Goal: Obtain resource: Download file/media

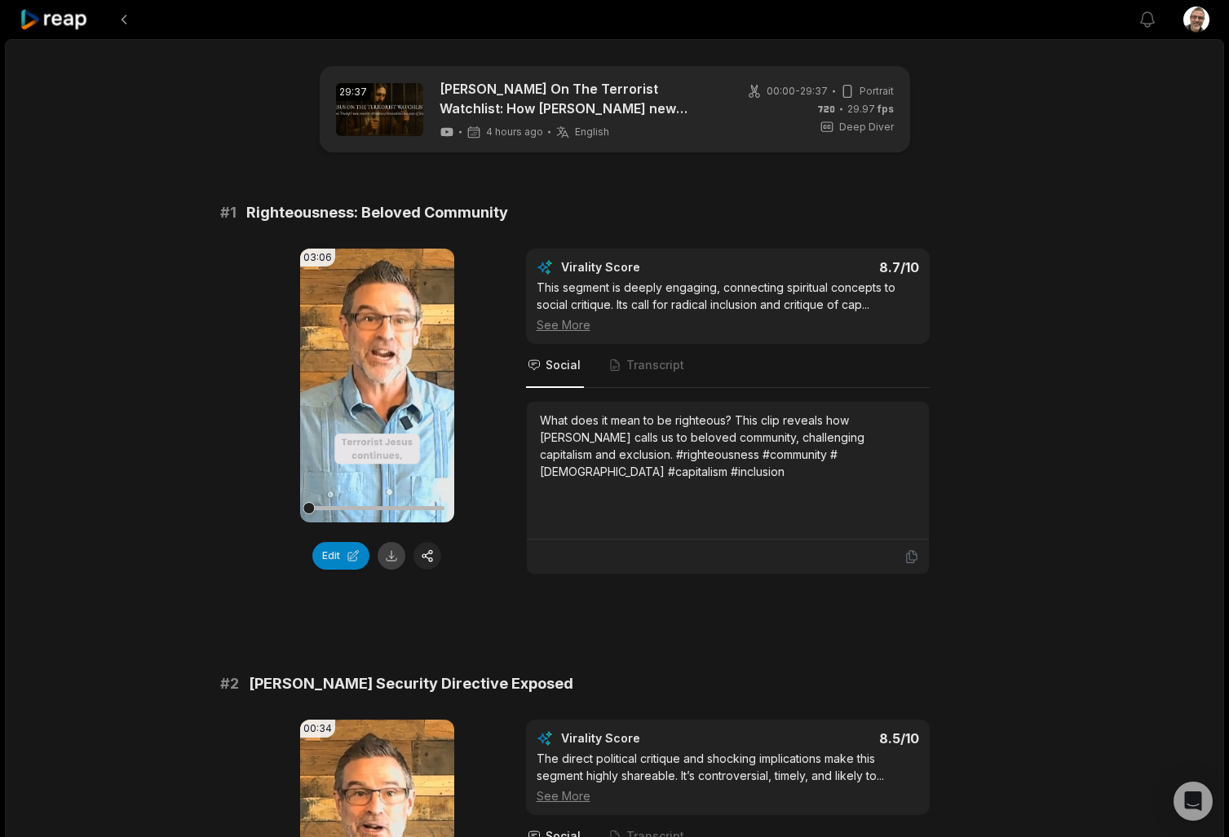
click at [389, 563] on button at bounding box center [391, 556] width 28 height 28
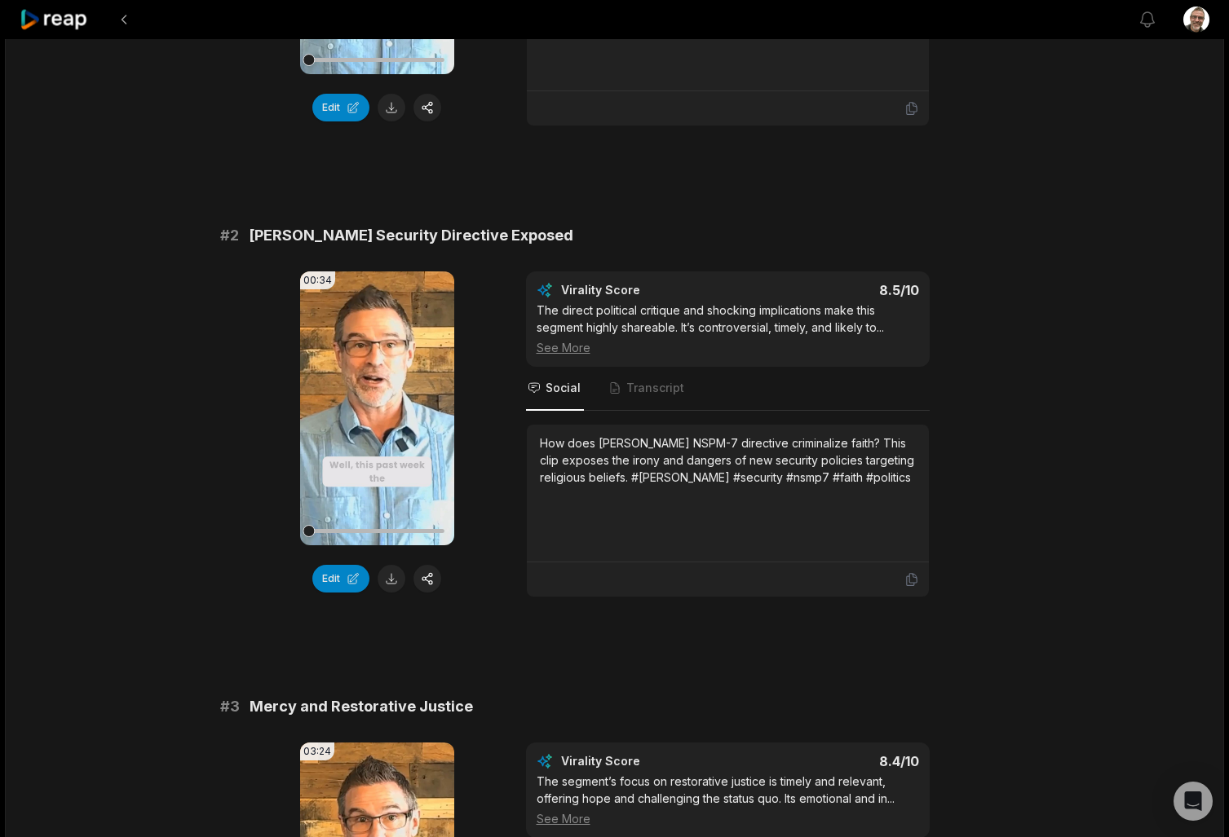
scroll to position [468, 0]
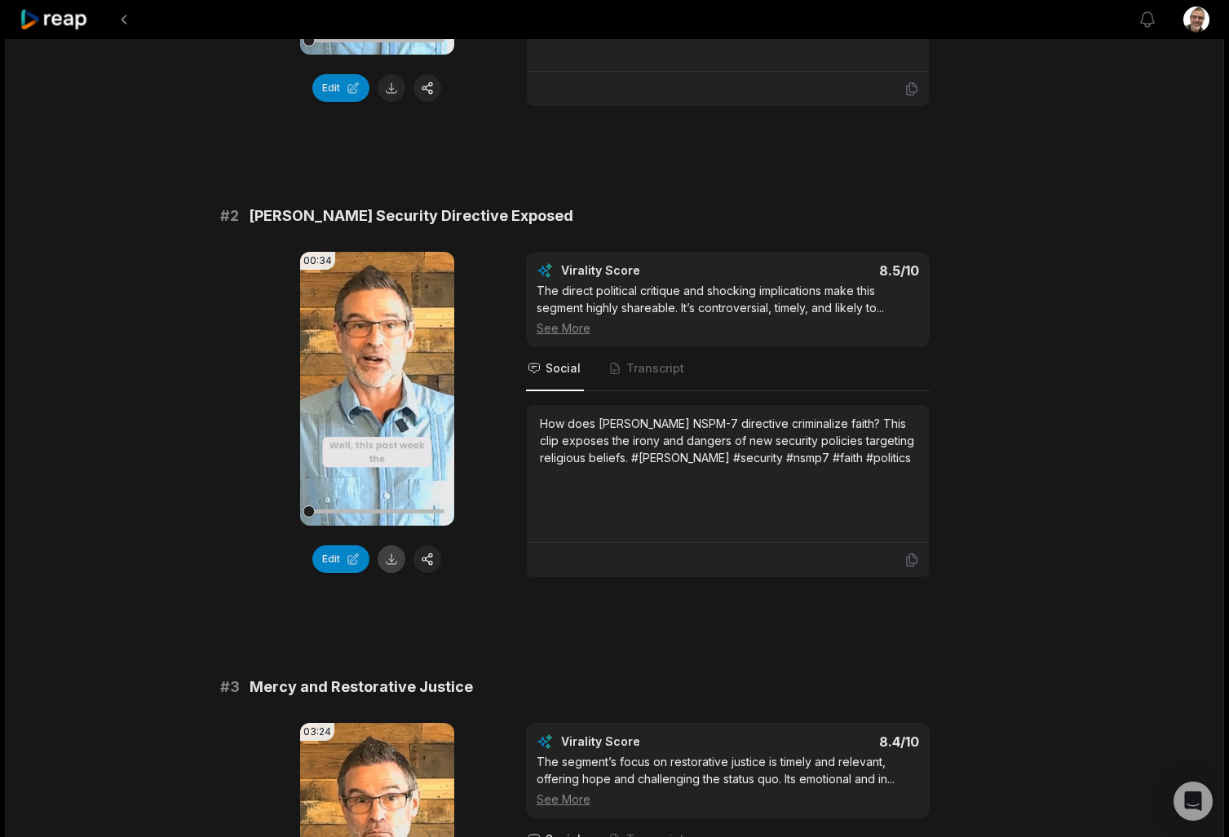
click at [396, 562] on button at bounding box center [391, 559] width 28 height 28
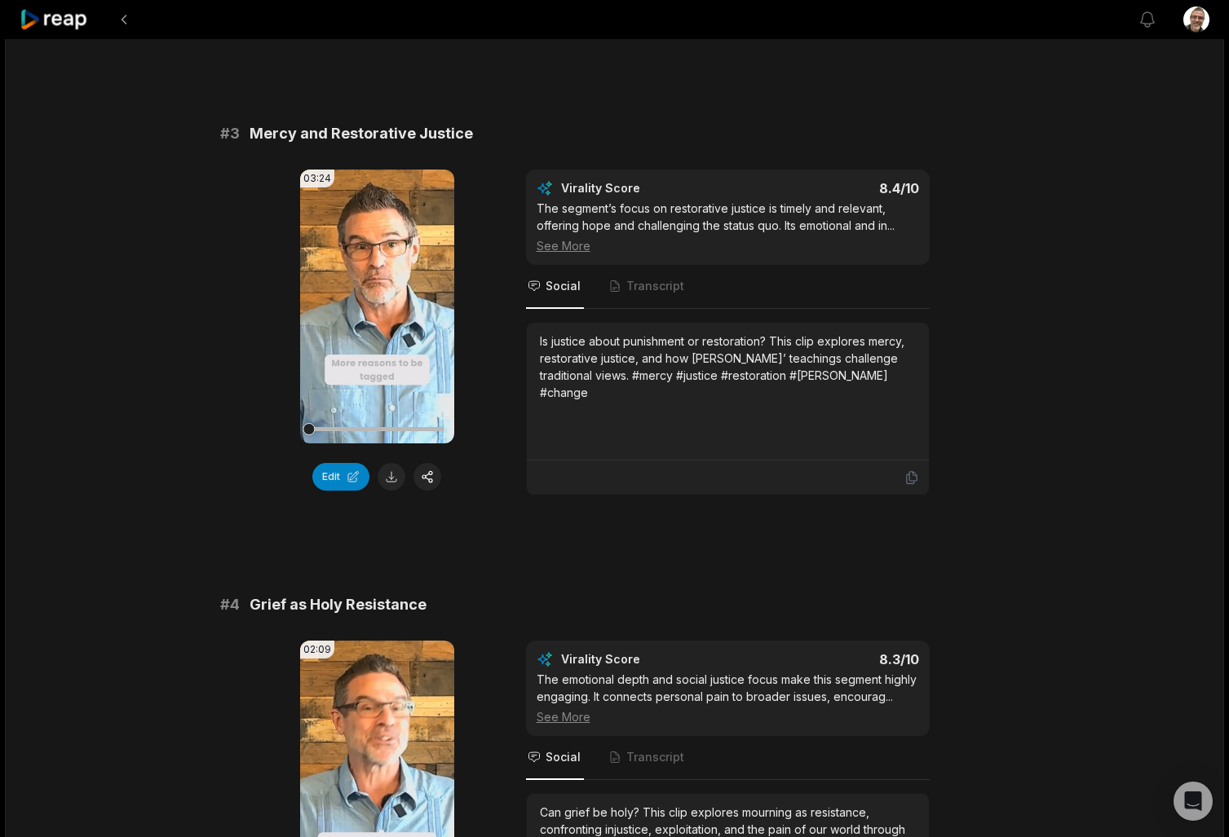
scroll to position [1034, 0]
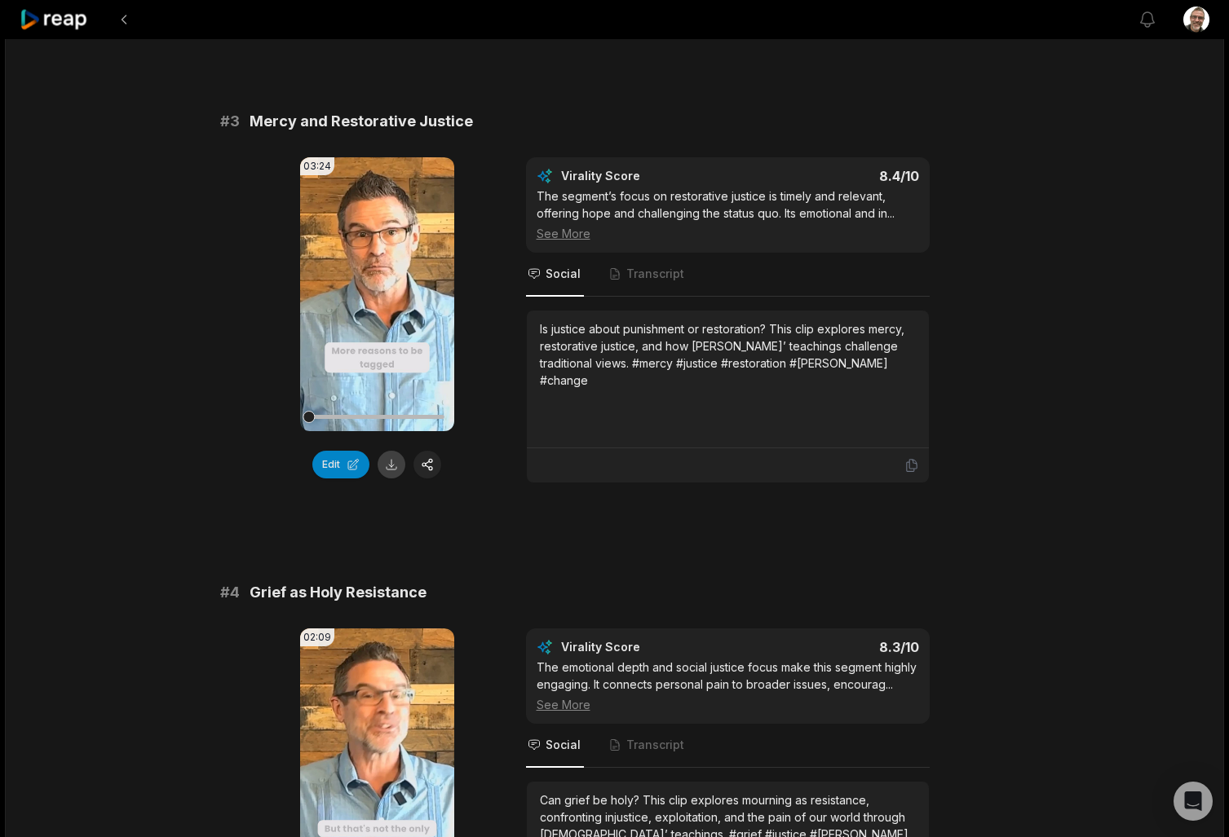
click at [386, 470] on button at bounding box center [391, 465] width 28 height 28
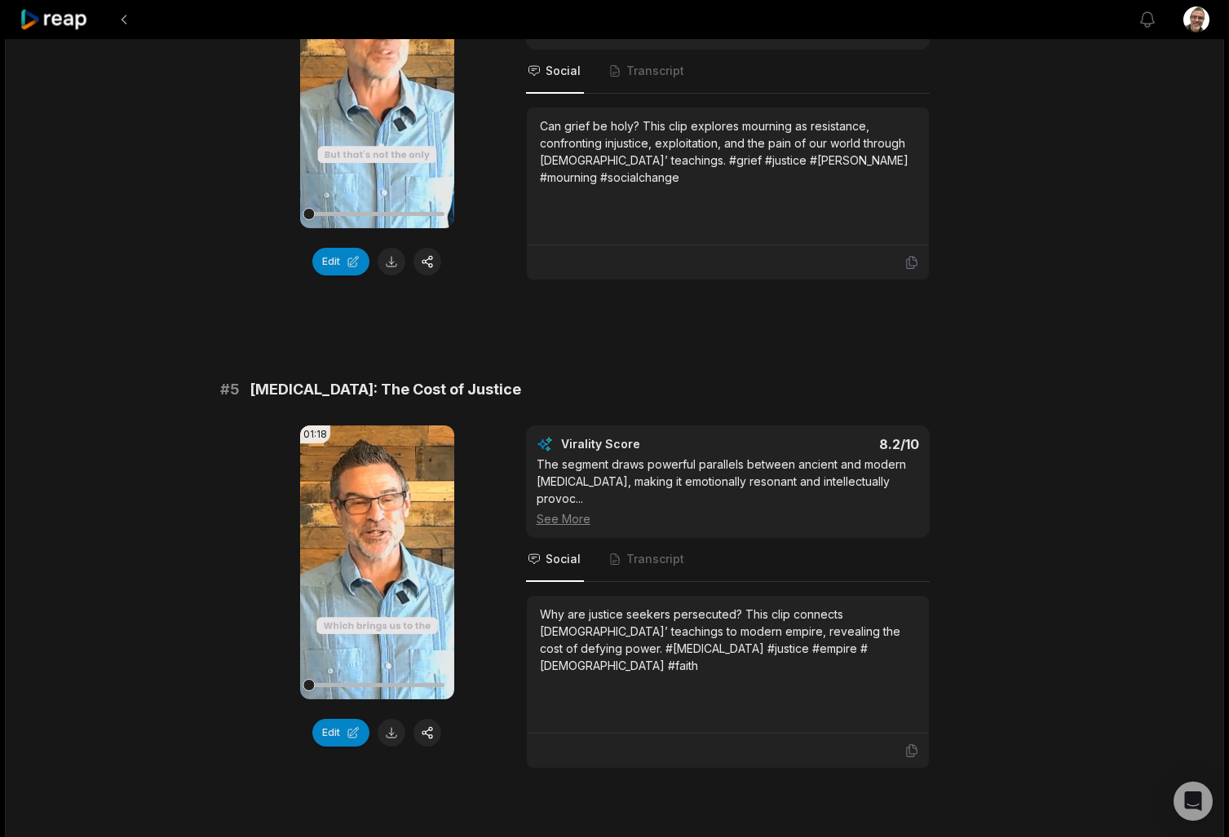
scroll to position [1715, 0]
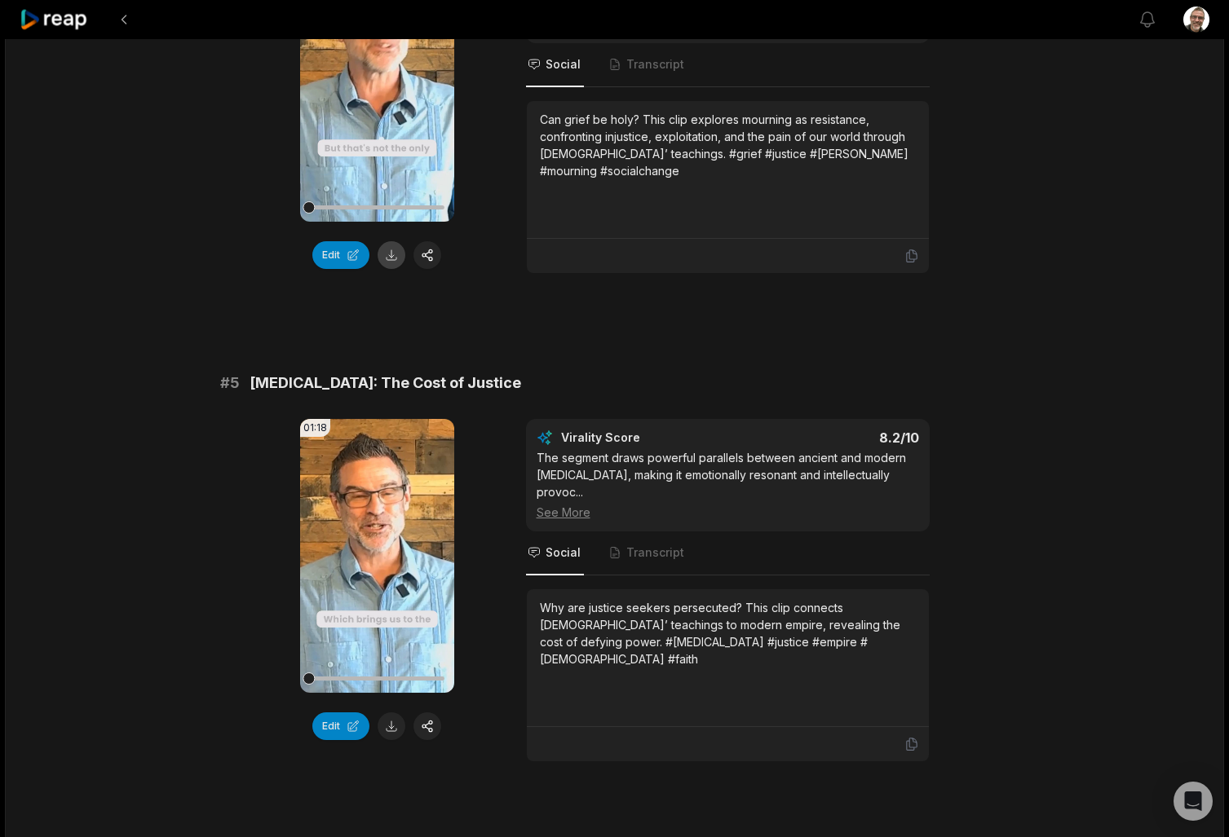
click at [389, 263] on button at bounding box center [391, 255] width 28 height 28
click at [386, 731] on button at bounding box center [391, 727] width 28 height 28
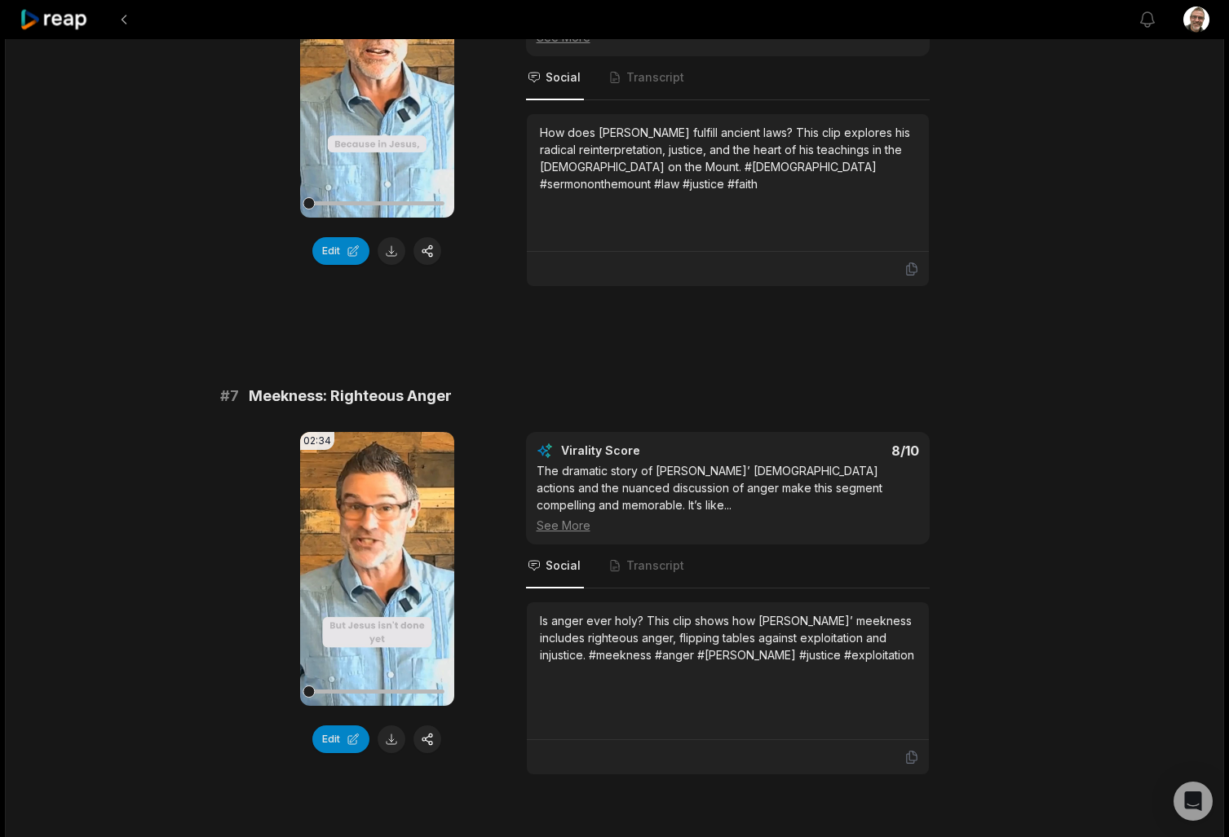
scroll to position [2680, 0]
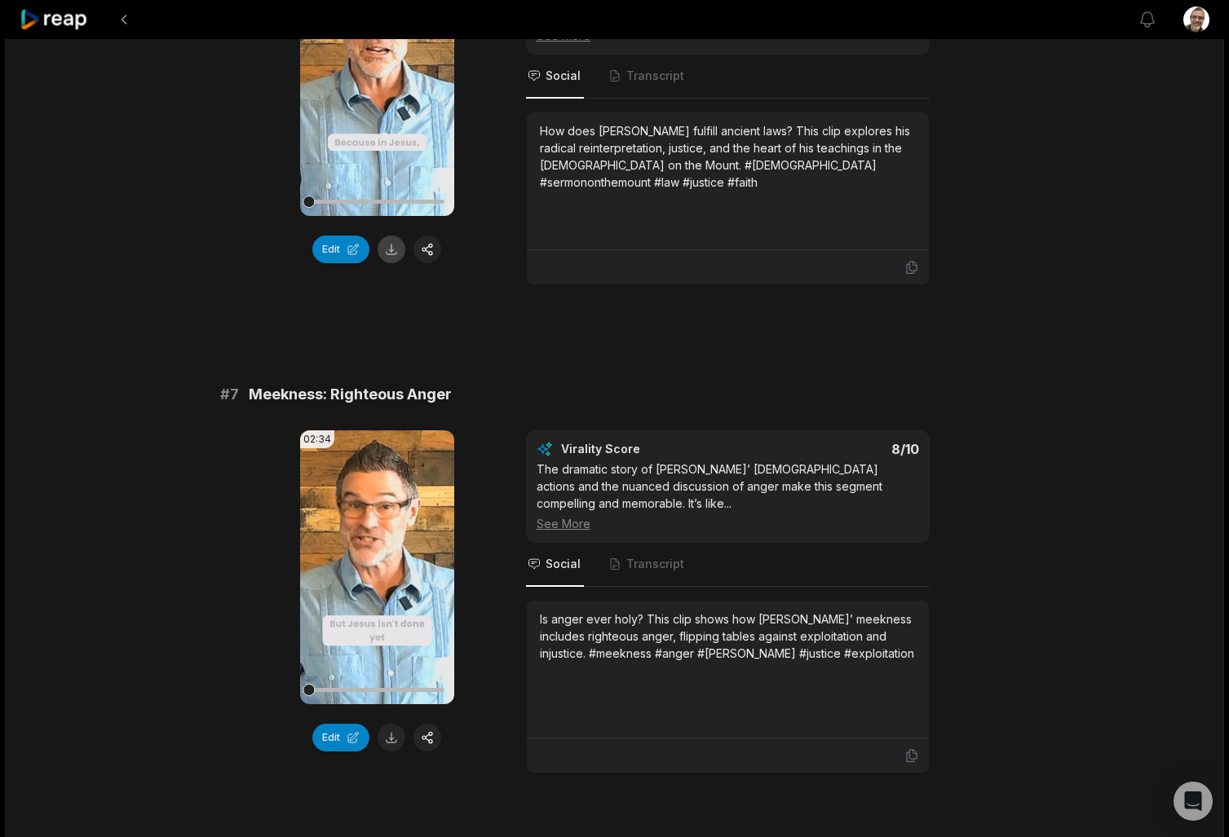
click at [388, 236] on button at bounding box center [391, 250] width 28 height 28
click at [398, 728] on button at bounding box center [391, 738] width 28 height 28
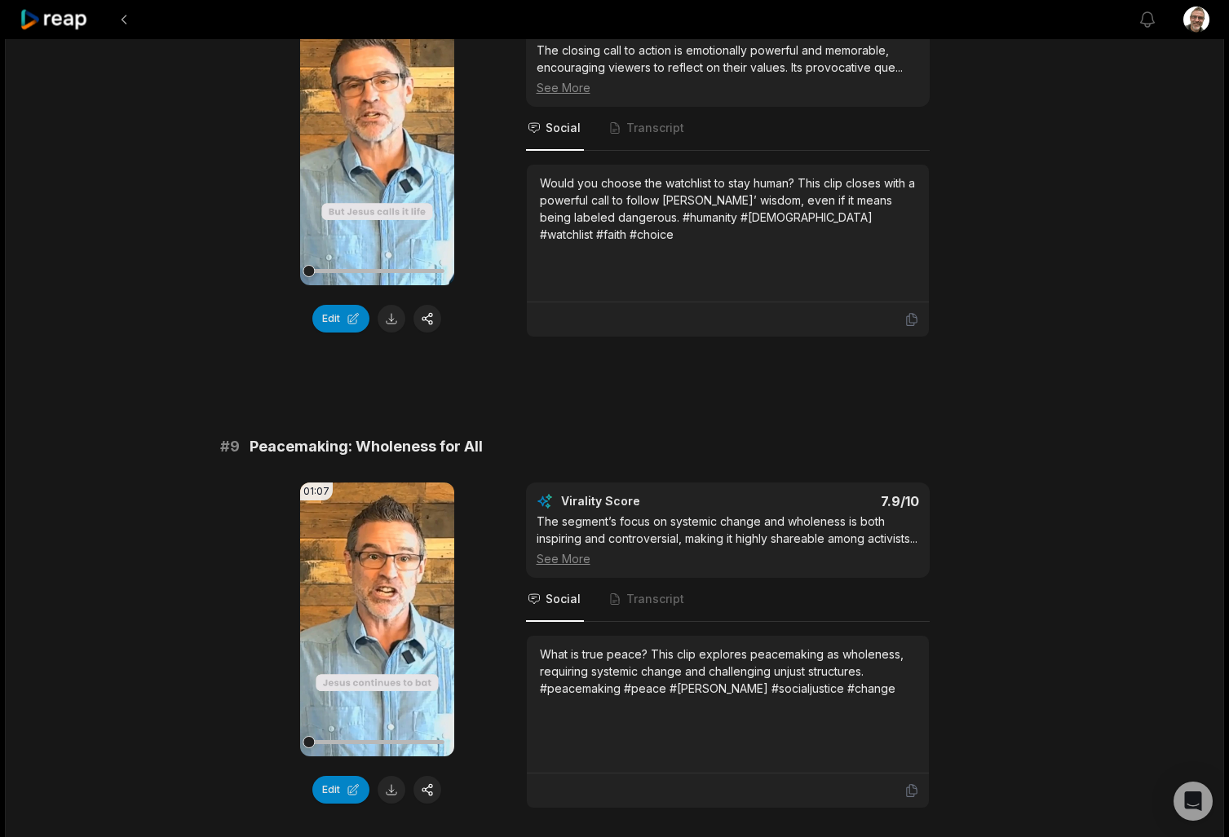
scroll to position [3594, 0]
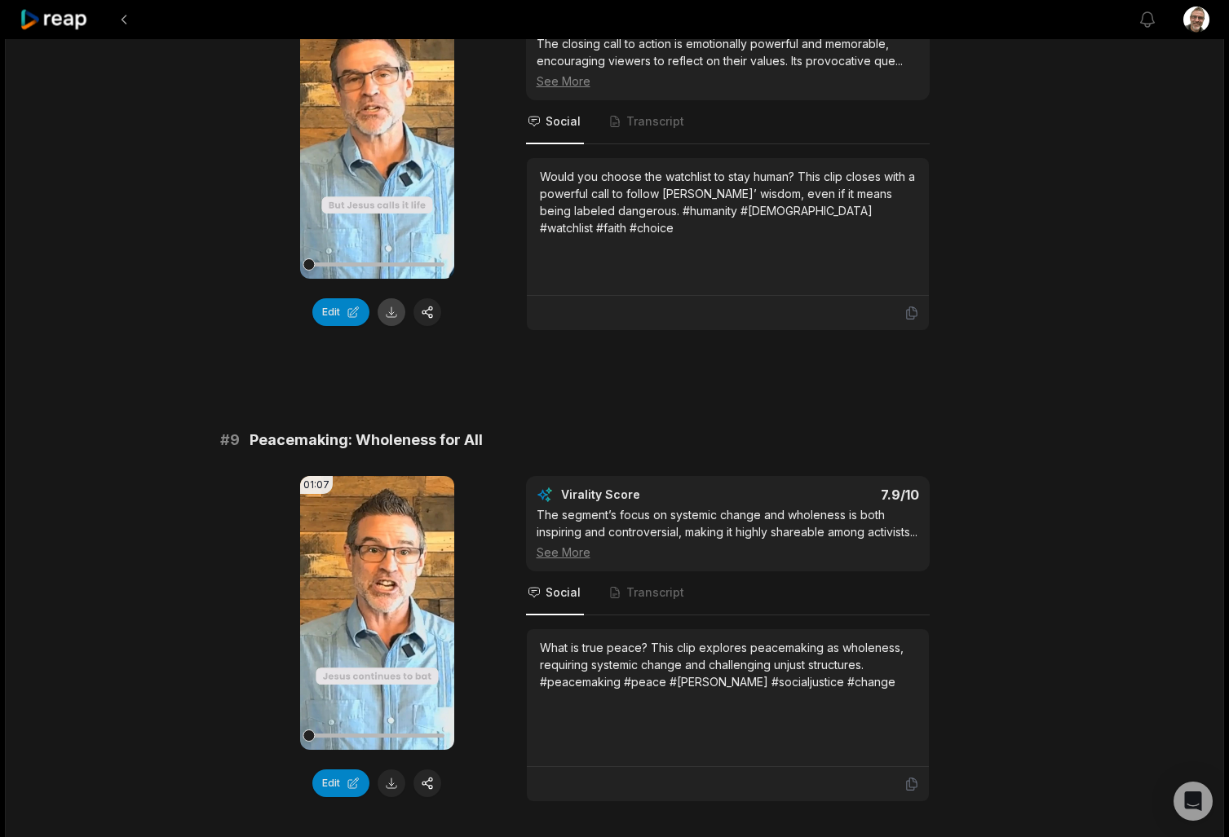
click at [397, 299] on button at bounding box center [391, 312] width 28 height 28
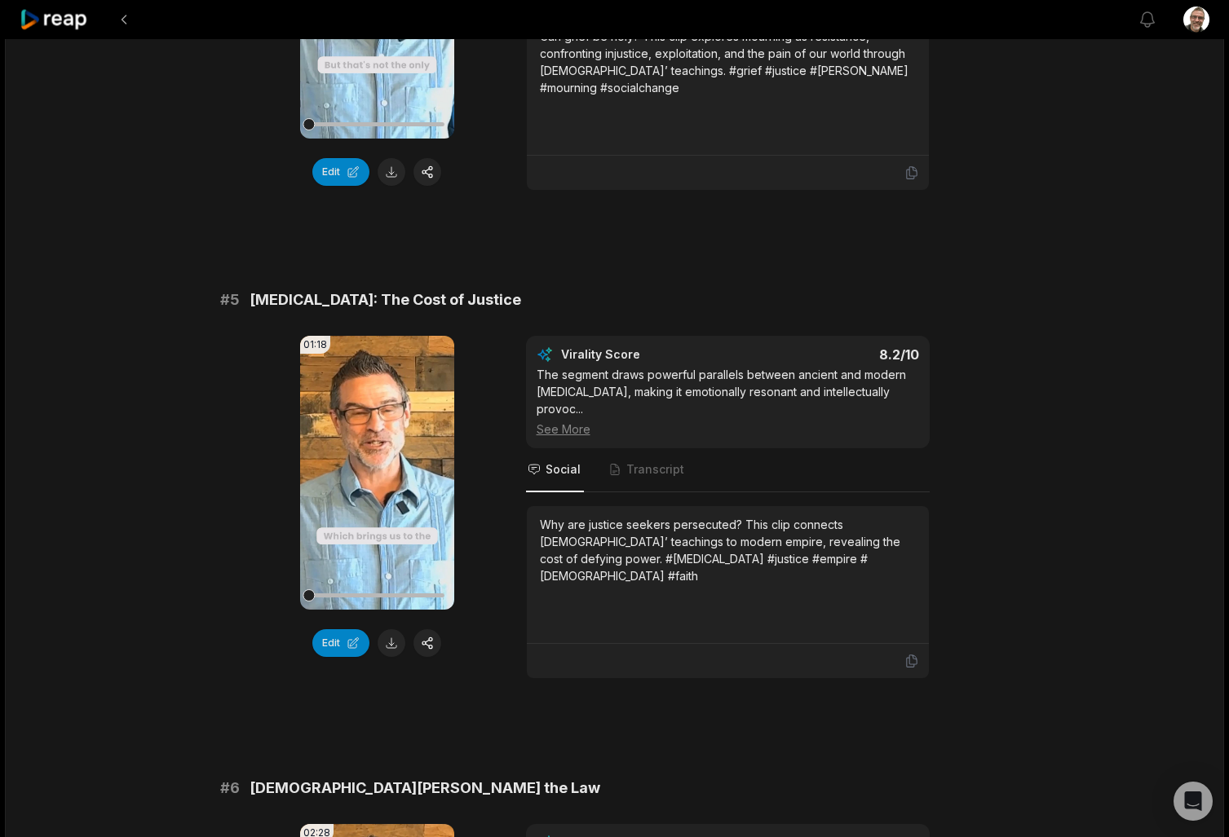
scroll to position [1834, 0]
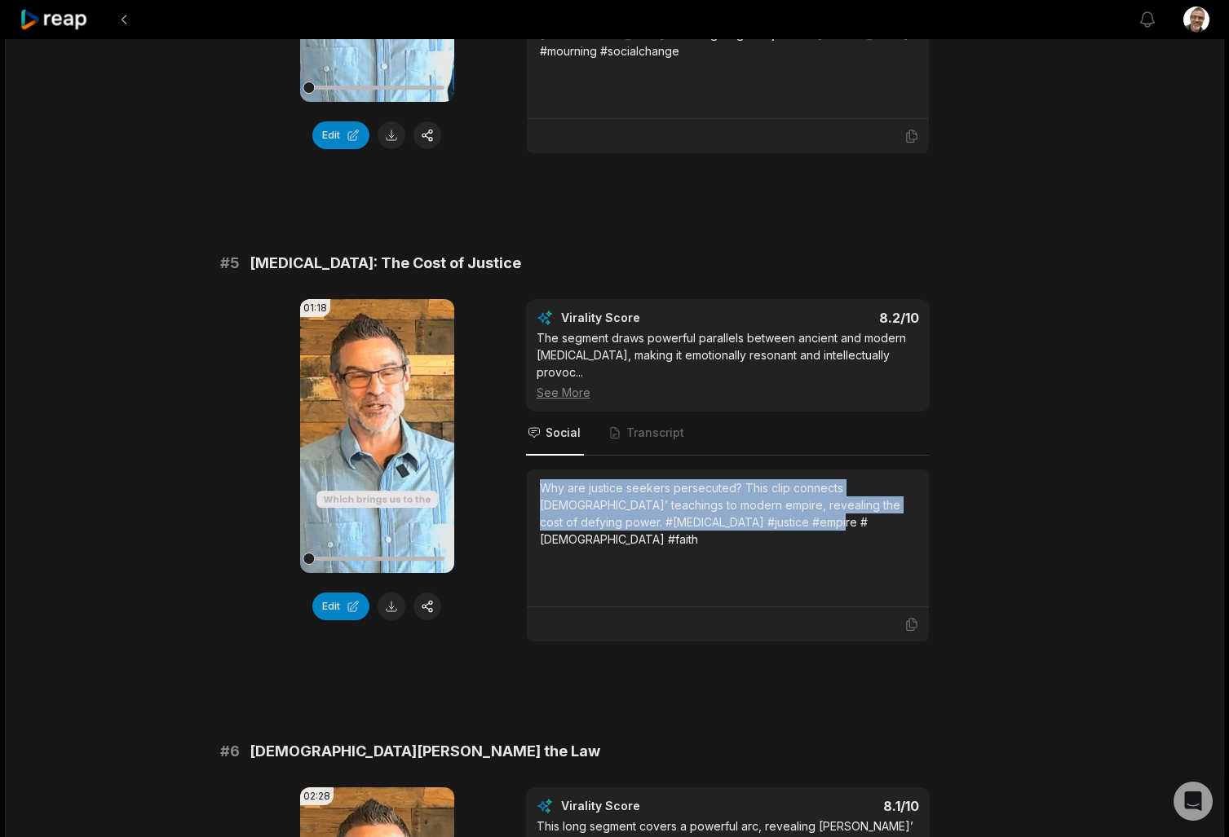
drag, startPoint x: 820, startPoint y: 514, endPoint x: 536, endPoint y: 461, distance: 289.4
click at [536, 470] on div "Why are justice seekers persecuted? This clip connects [DEMOGRAPHIC_DATA]’ teac…" at bounding box center [728, 539] width 402 height 138
copy div "Why are justice seekers persecuted? This clip connects [DEMOGRAPHIC_DATA]’ teac…"
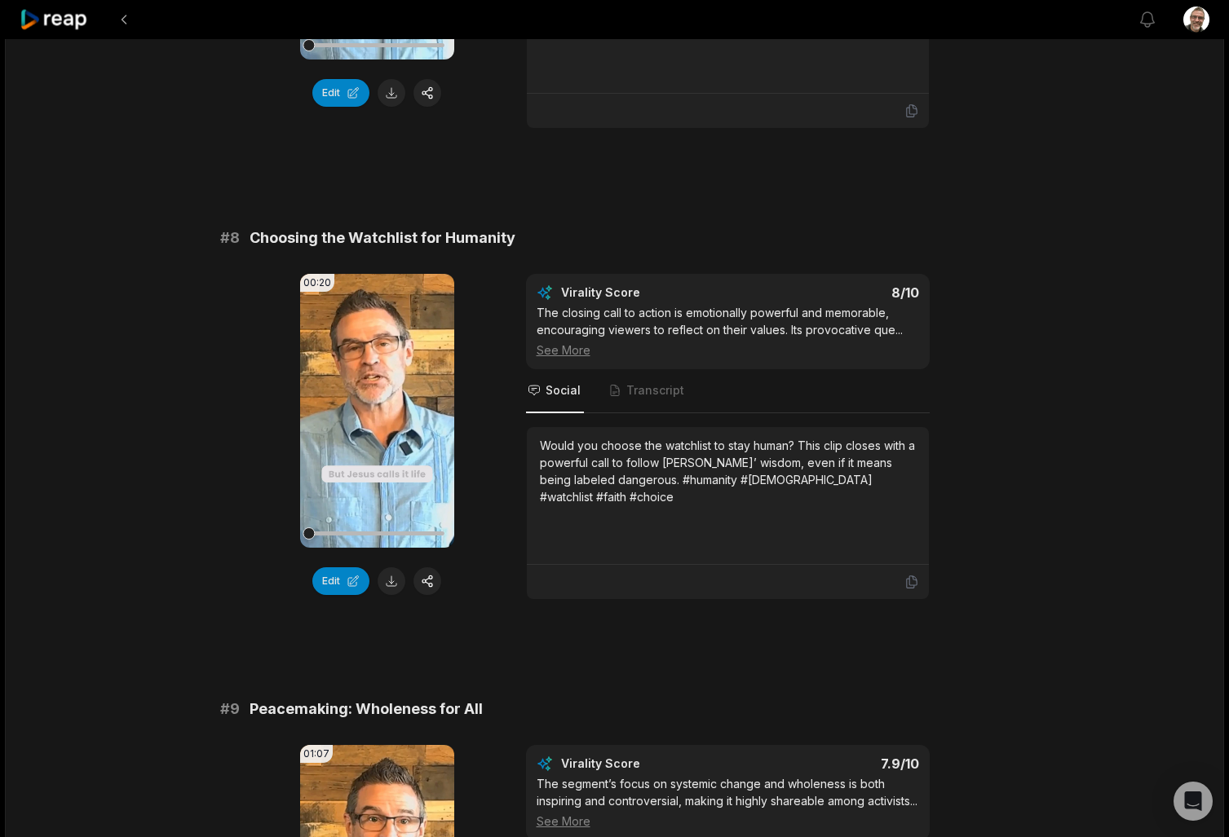
scroll to position [3328, 0]
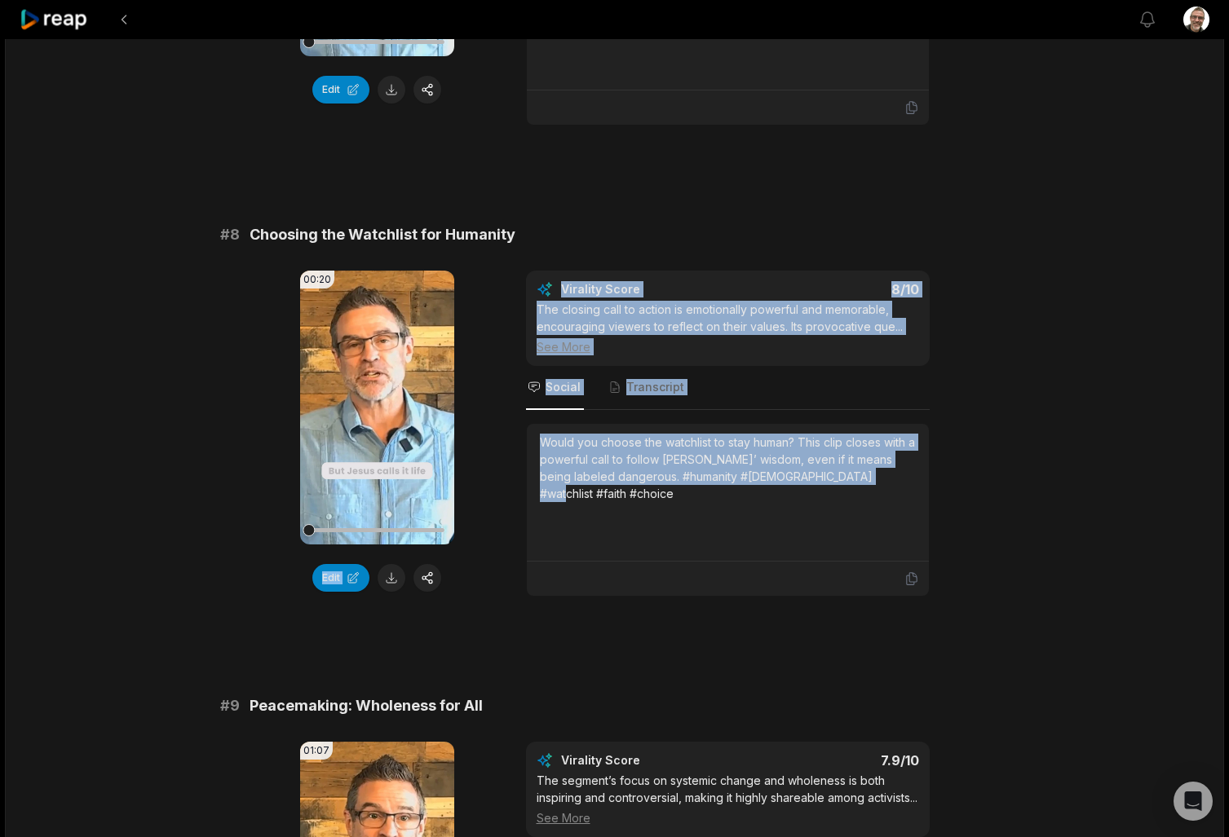
drag, startPoint x: 896, startPoint y: 466, endPoint x: 485, endPoint y: 393, distance: 417.3
click at [485, 393] on div "00:20 Your browser does not support mp4 format. Edit Virality Score 8 /10 The c…" at bounding box center [614, 434] width 789 height 326
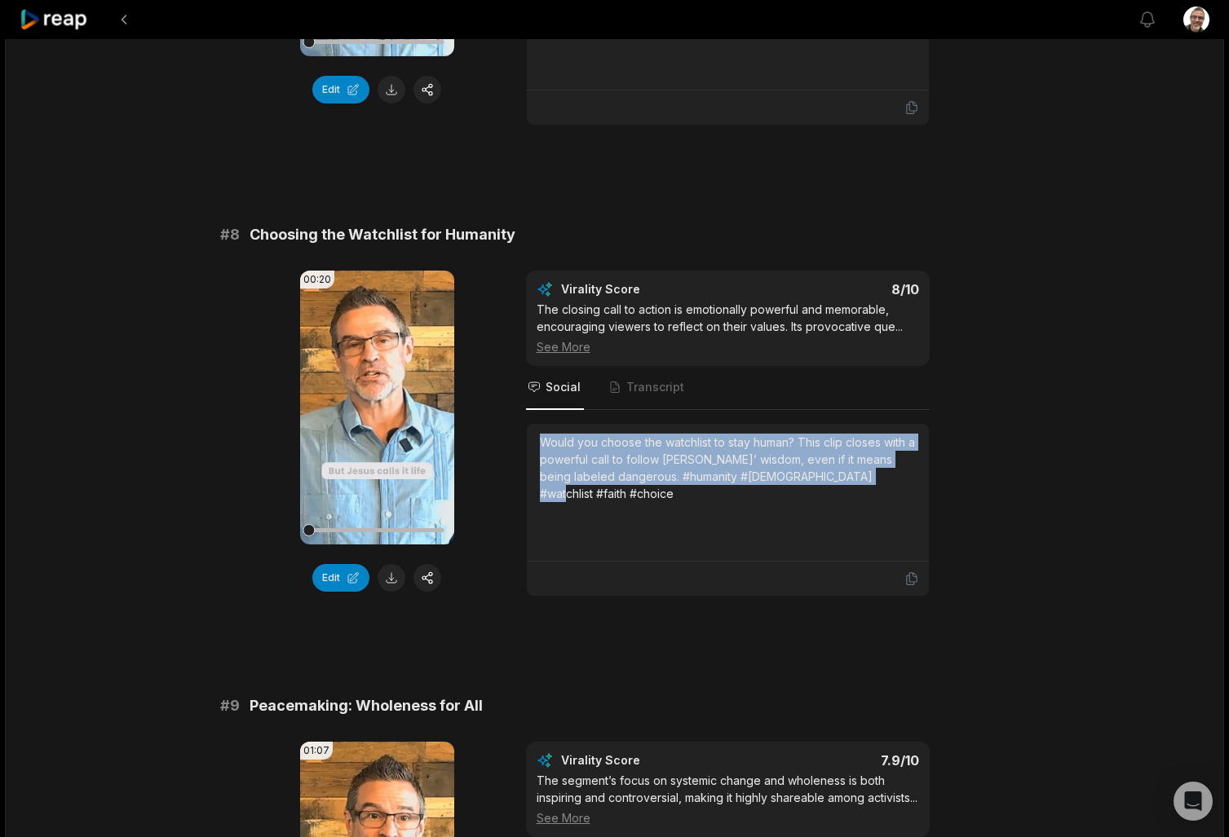
drag, startPoint x: 901, startPoint y: 466, endPoint x: 539, endPoint y: 427, distance: 364.0
click at [540, 434] on div "Would you choose the watchlist to stay human? This clip closes with a powerful …" at bounding box center [728, 468] width 376 height 68
copy div "Would you choose the watchlist to stay human? This clip closes with a powerful …"
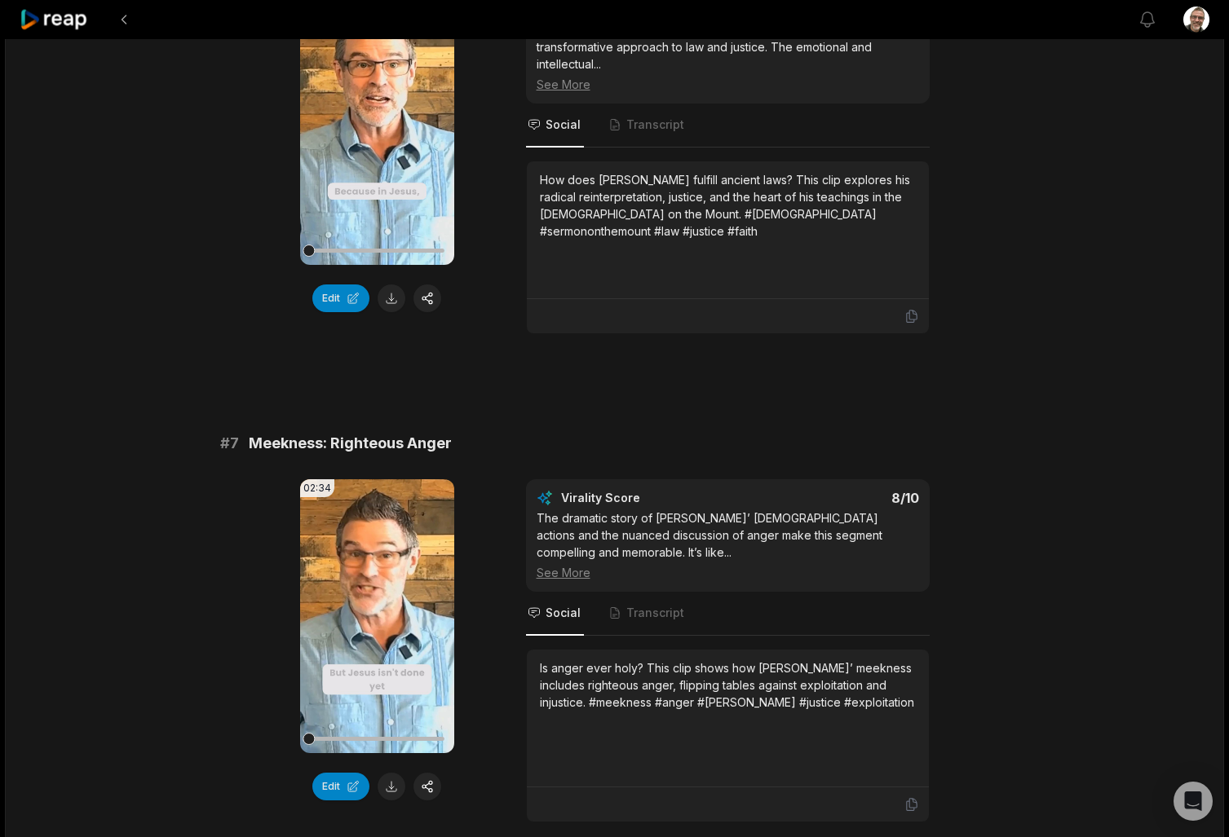
scroll to position [2632, 0]
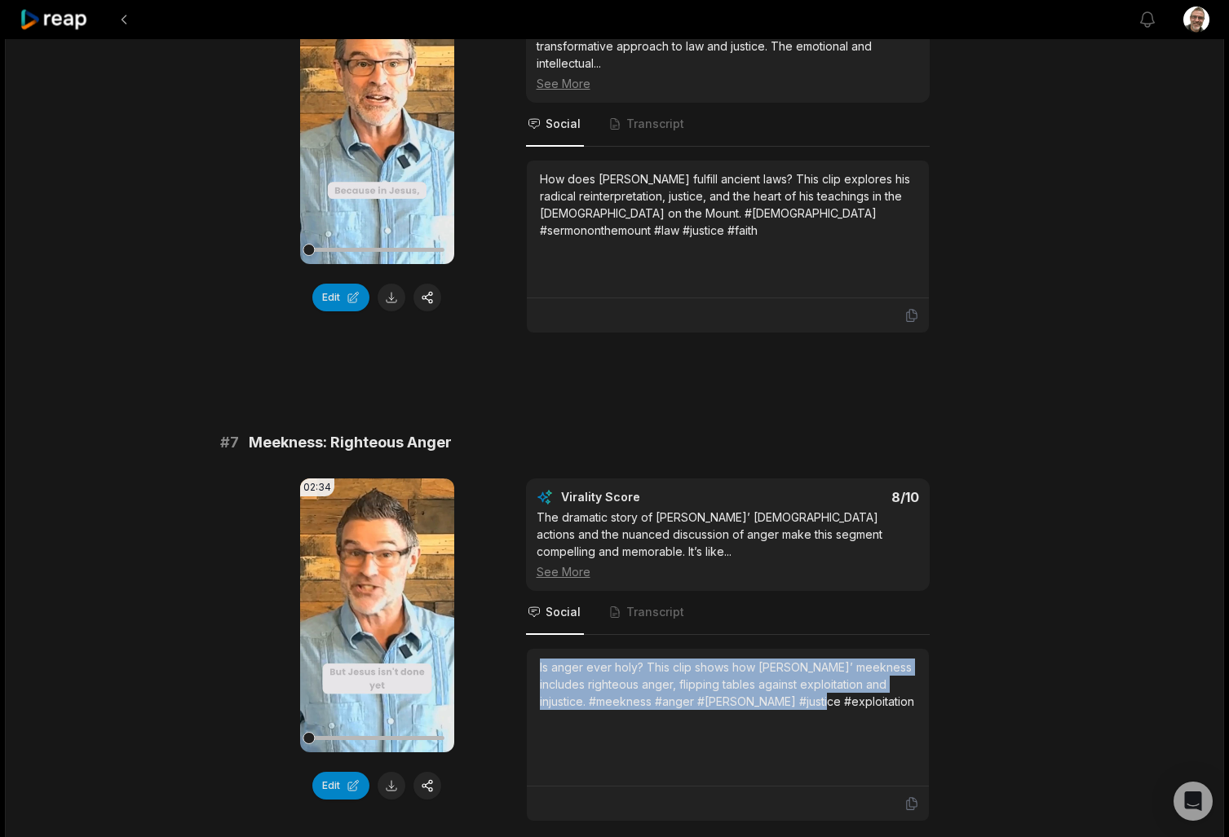
drag, startPoint x: 824, startPoint y: 692, endPoint x: 506, endPoint y: 643, distance: 321.7
click at [506, 643] on div "02:34 Your browser does not support mp4 format. Edit Virality Score 8 /10 The d…" at bounding box center [614, 650] width 789 height 343
copy div "Is anger ever holy? This clip shows how [PERSON_NAME]’ meekness includes righte…"
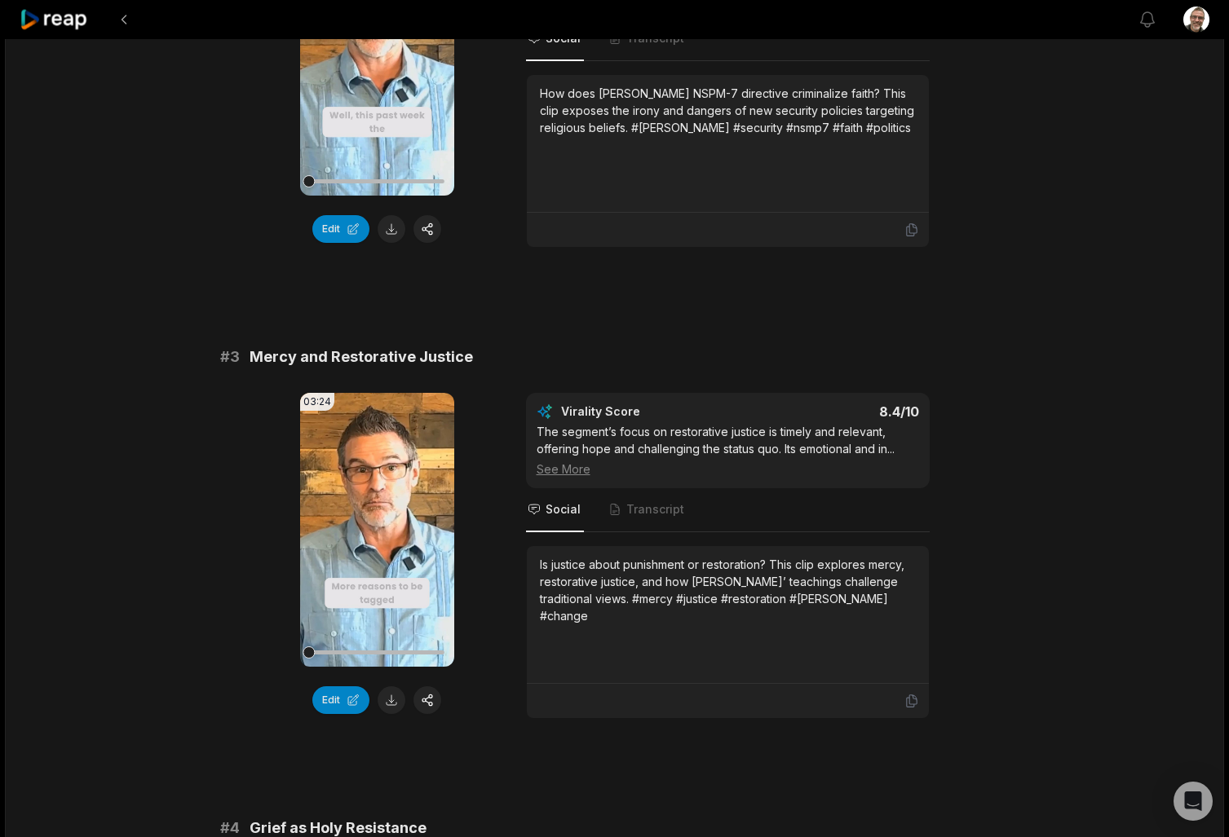
scroll to position [821, 0]
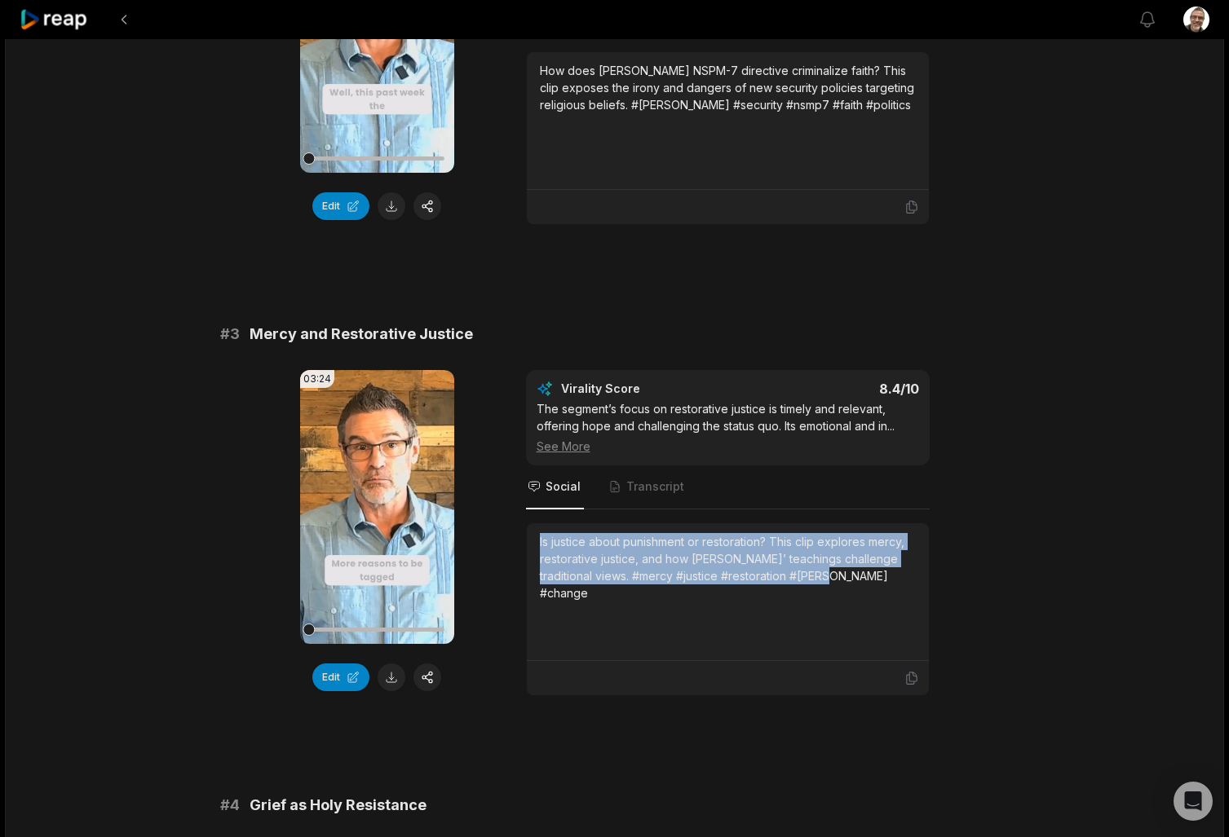
drag, startPoint x: 843, startPoint y: 579, endPoint x: 552, endPoint y: 528, distance: 295.4
click at [552, 528] on div "Is justice about punishment or restoration? This clip explores mercy, restorati…" at bounding box center [728, 592] width 402 height 138
copy div "Is justice about punishment or restoration? This clip explores mercy, restorati…"
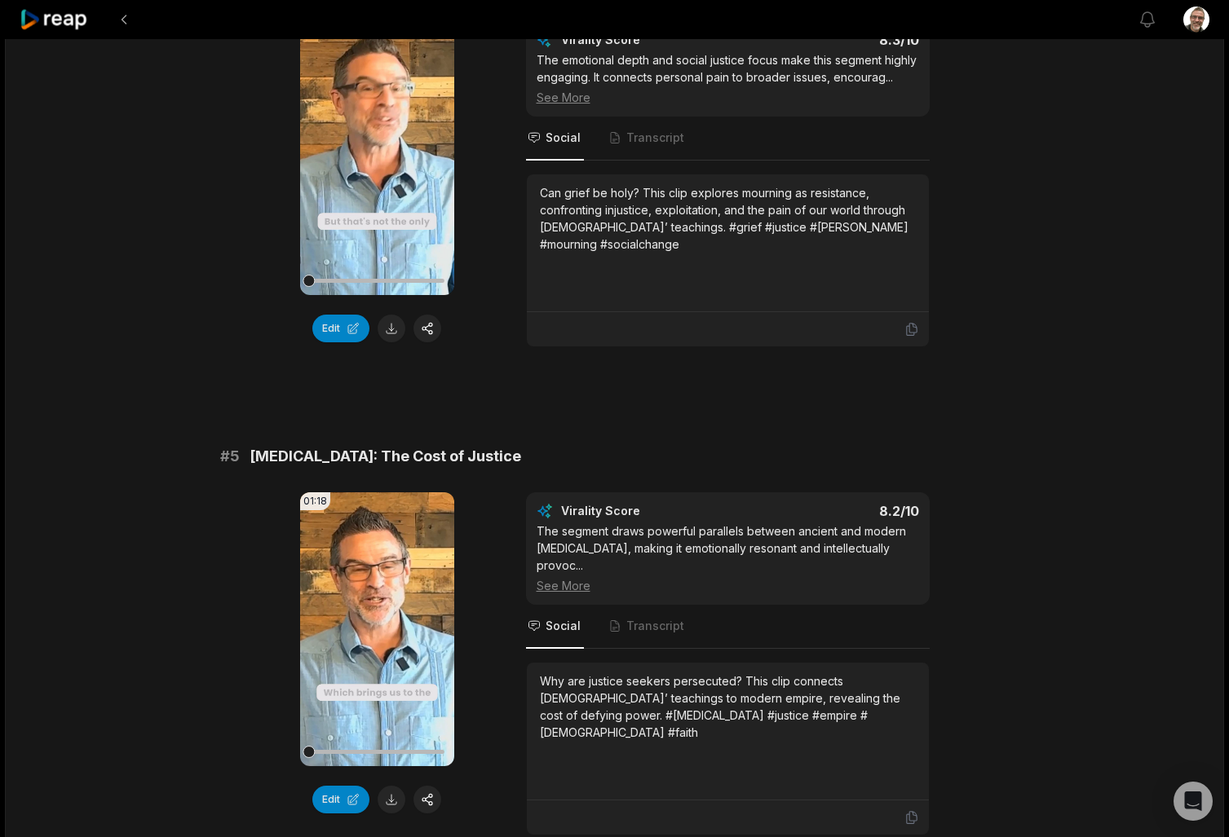
scroll to position [1642, 0]
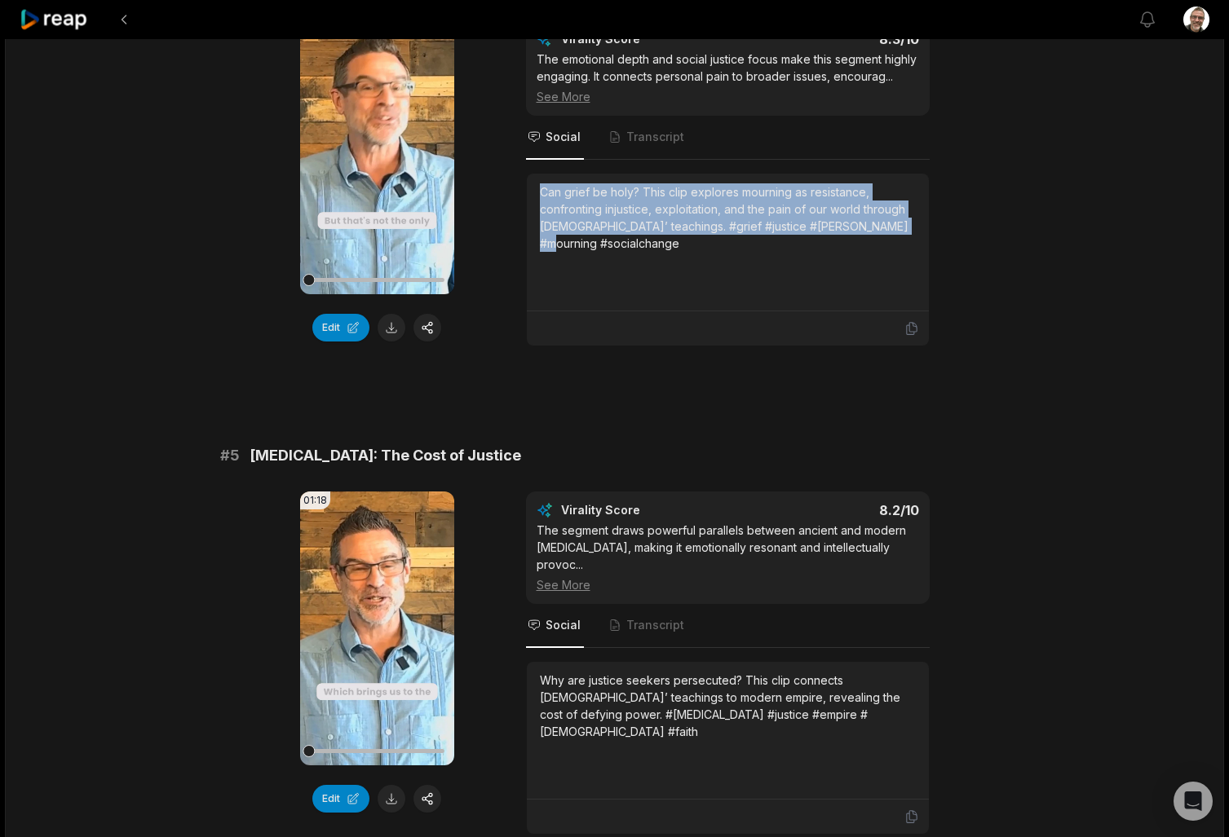
drag, startPoint x: 912, startPoint y: 228, endPoint x: 509, endPoint y: 176, distance: 406.1
click at [509, 176] on div "02:09 Your browser does not support mp4 format. Edit Virality Score 8.3 /10 The…" at bounding box center [614, 183] width 789 height 326
copy div "Can grief be holy? This clip explores mourning as resistance, confronting injus…"
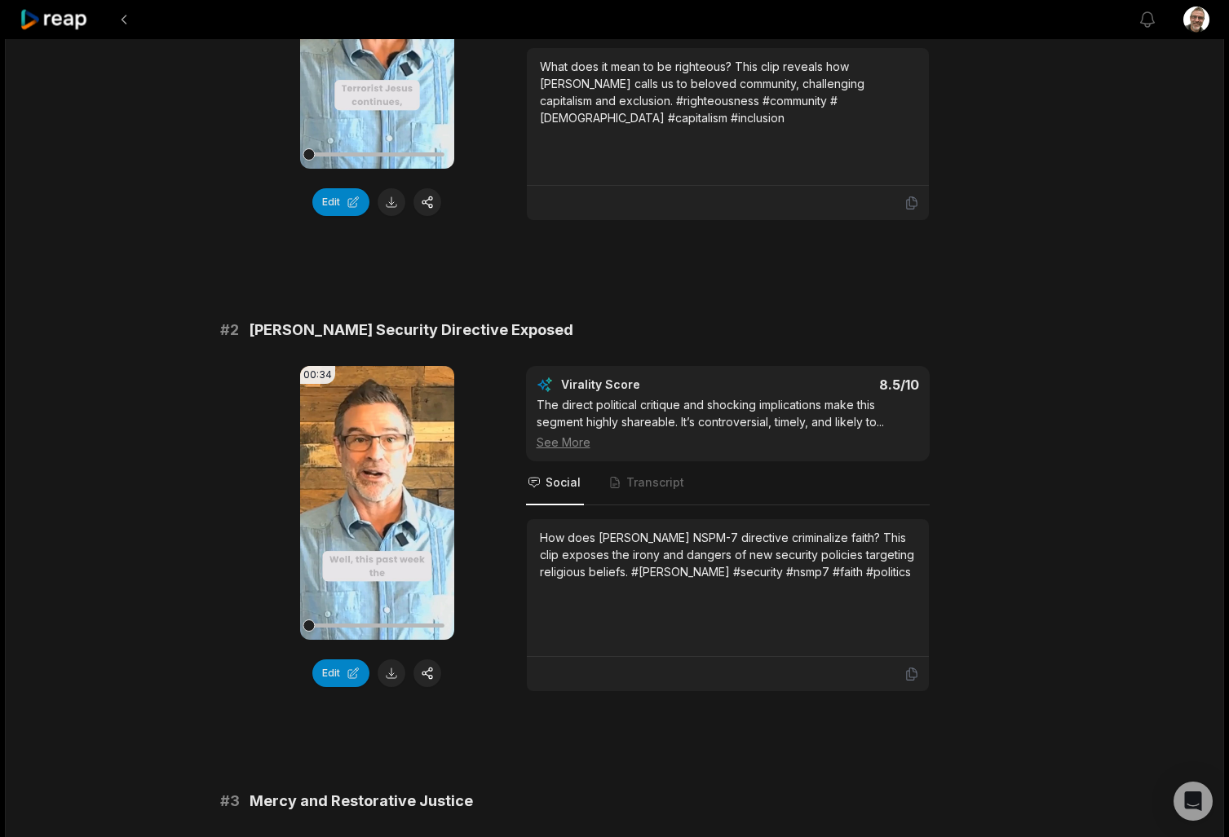
scroll to position [374, 0]
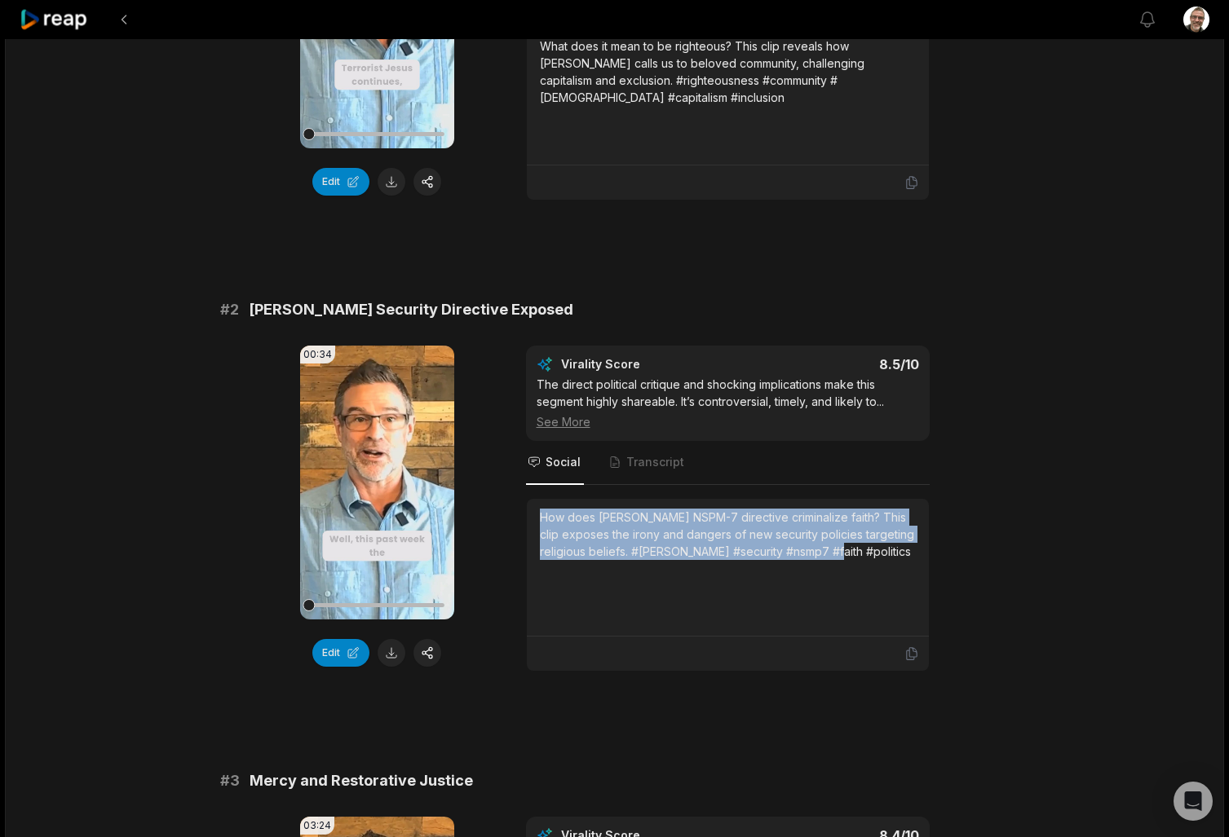
drag, startPoint x: 881, startPoint y: 552, endPoint x: 536, endPoint y: 513, distance: 346.3
click at [536, 513] on div "How does [PERSON_NAME] NSPM-7 directive criminalize faith? This clip exposes th…" at bounding box center [728, 568] width 402 height 138
copy div "How does [PERSON_NAME] NSPM-7 directive criminalize faith? This clip exposes th…"
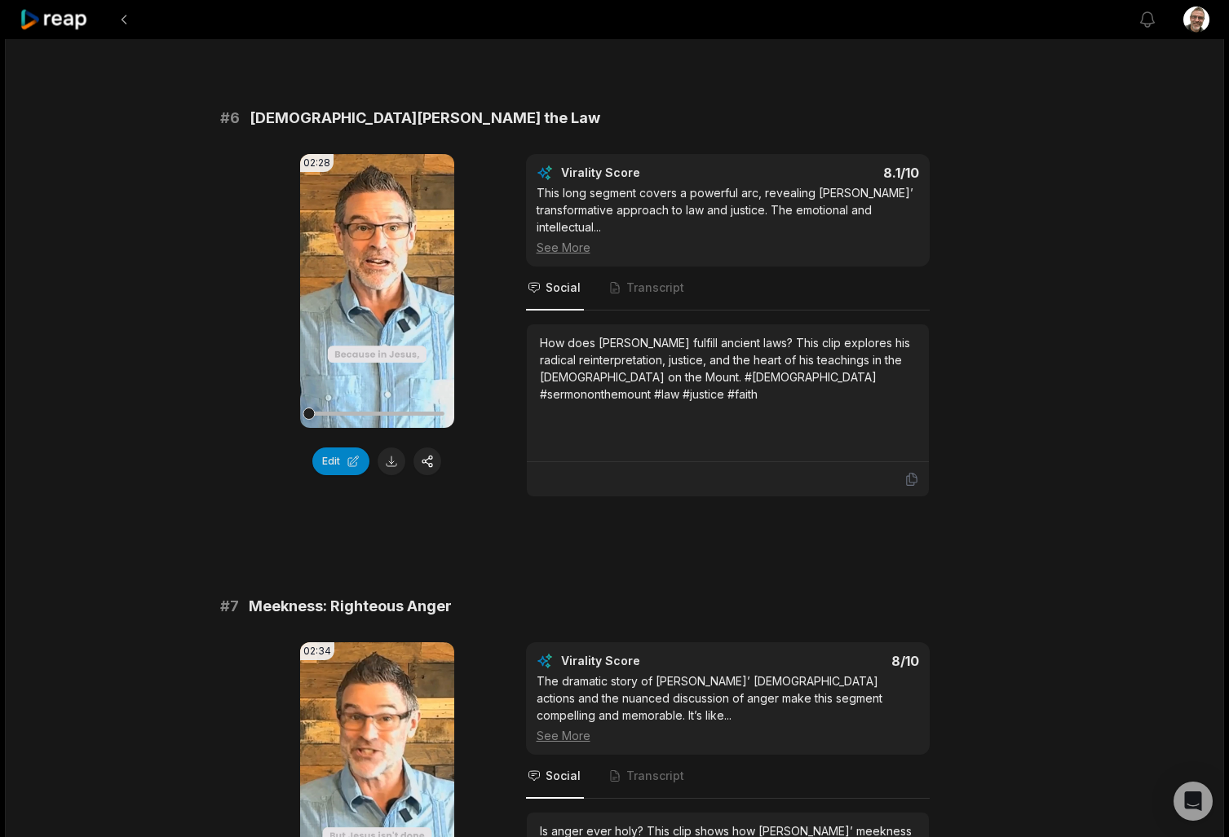
scroll to position [2467, 0]
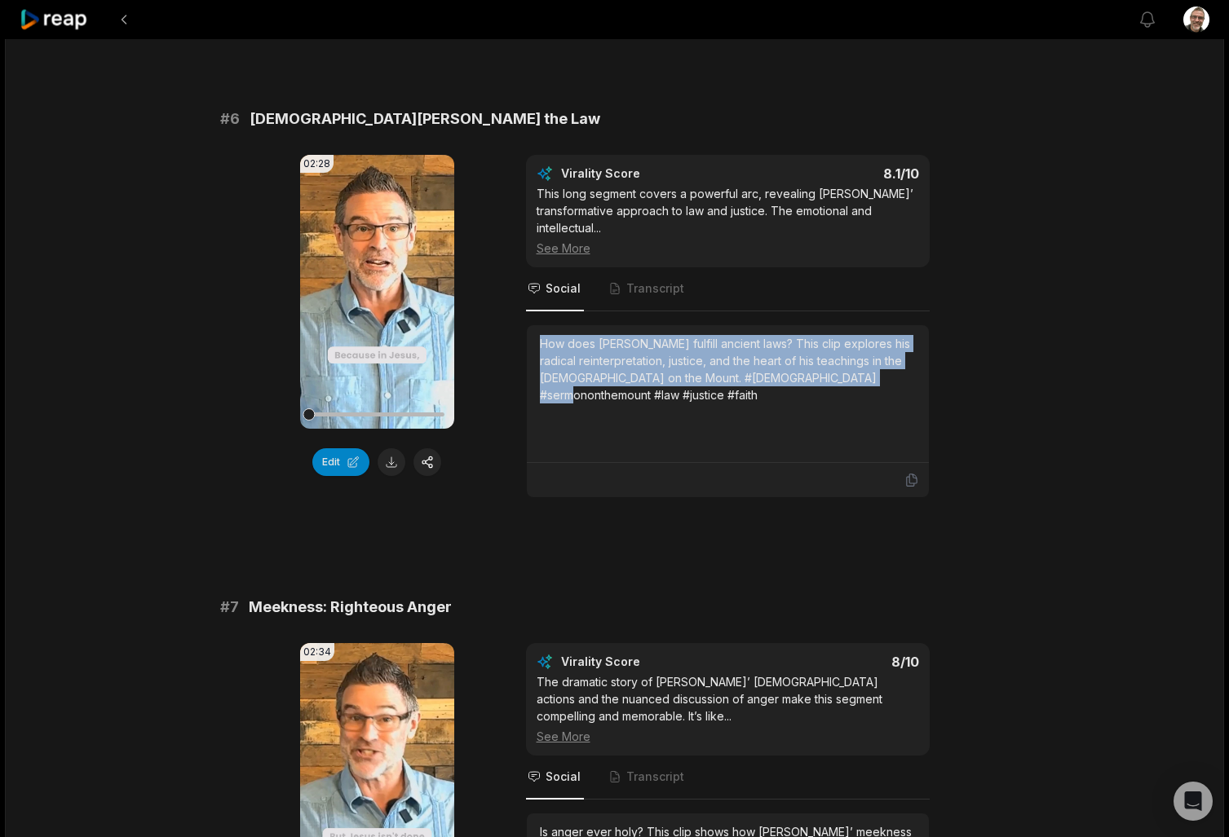
drag, startPoint x: 890, startPoint y: 356, endPoint x: 537, endPoint y: 307, distance: 355.6
click at [537, 324] on div "How does [PERSON_NAME] fulfill ancient laws? This clip explores his radical rei…" at bounding box center [728, 411] width 404 height 174
copy div "How does [PERSON_NAME] fulfill ancient laws? This clip explores his radical rei…"
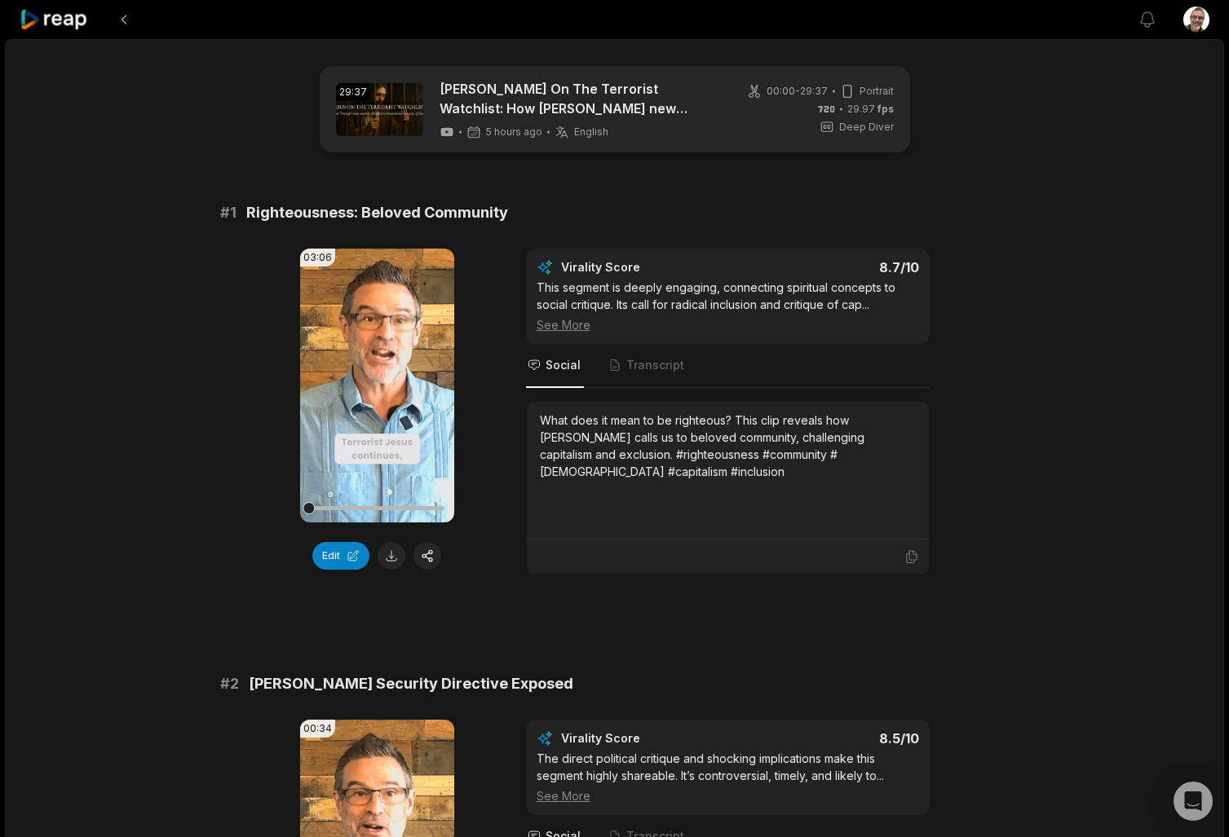
scroll to position [0, 0]
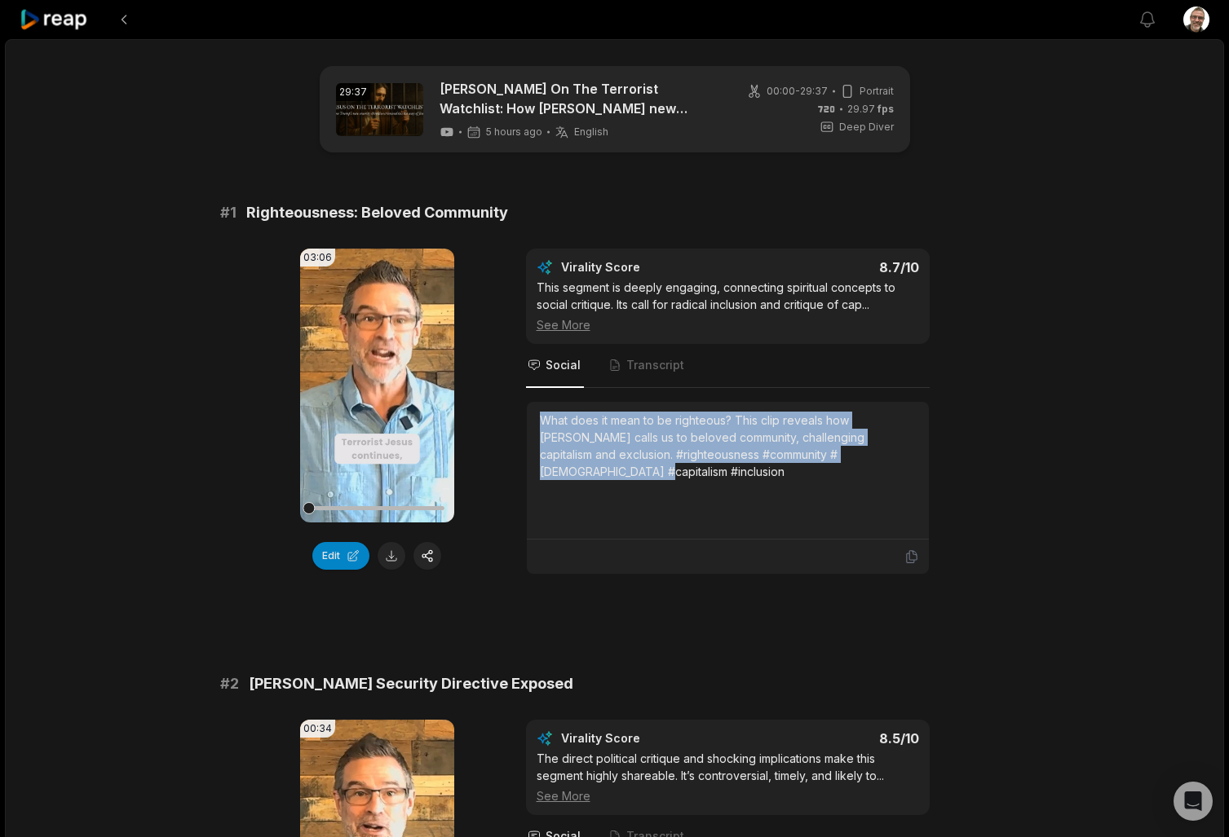
drag, startPoint x: 869, startPoint y: 456, endPoint x: 542, endPoint y: 416, distance: 329.4
click at [542, 416] on div "What does it mean to be righteous? This clip reveals how [PERSON_NAME] calls us…" at bounding box center [728, 446] width 376 height 68
copy div "What does it mean to be righteous? This clip reveals how [PERSON_NAME] calls us…"
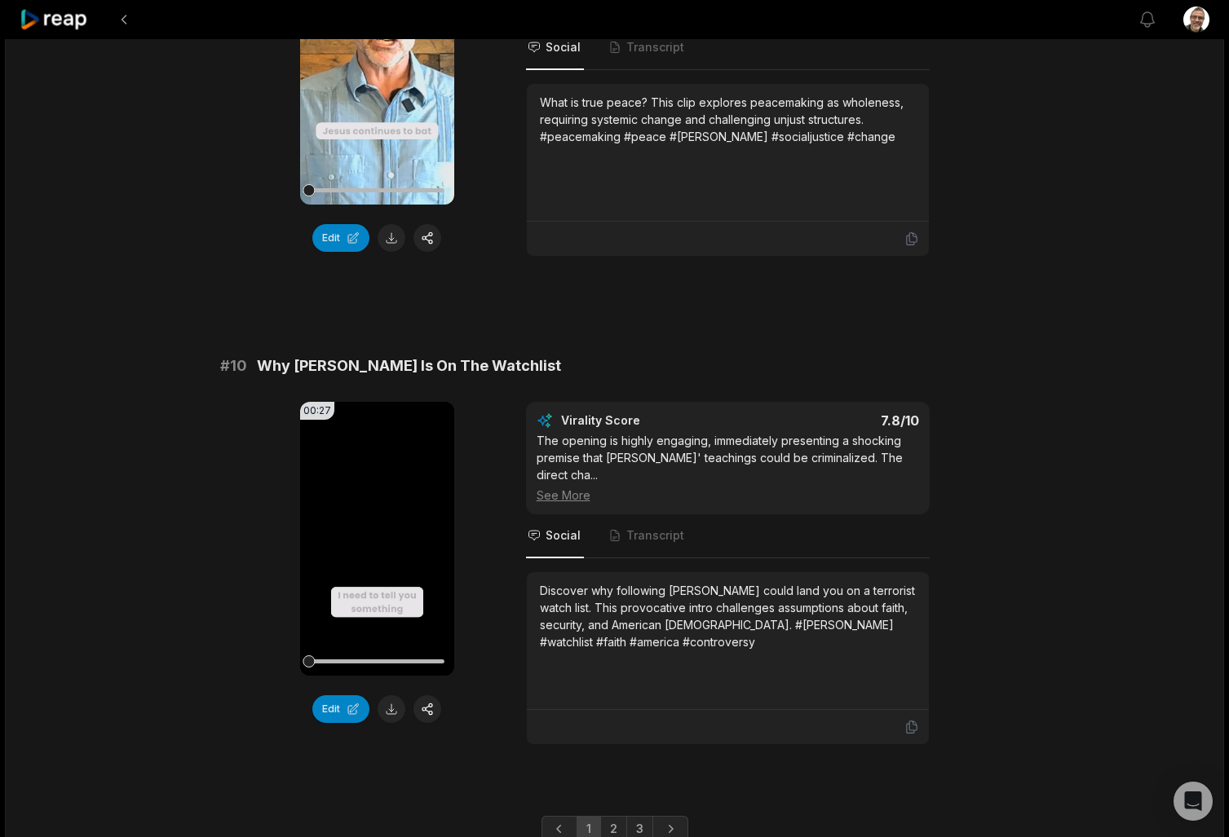
scroll to position [4150, 0]
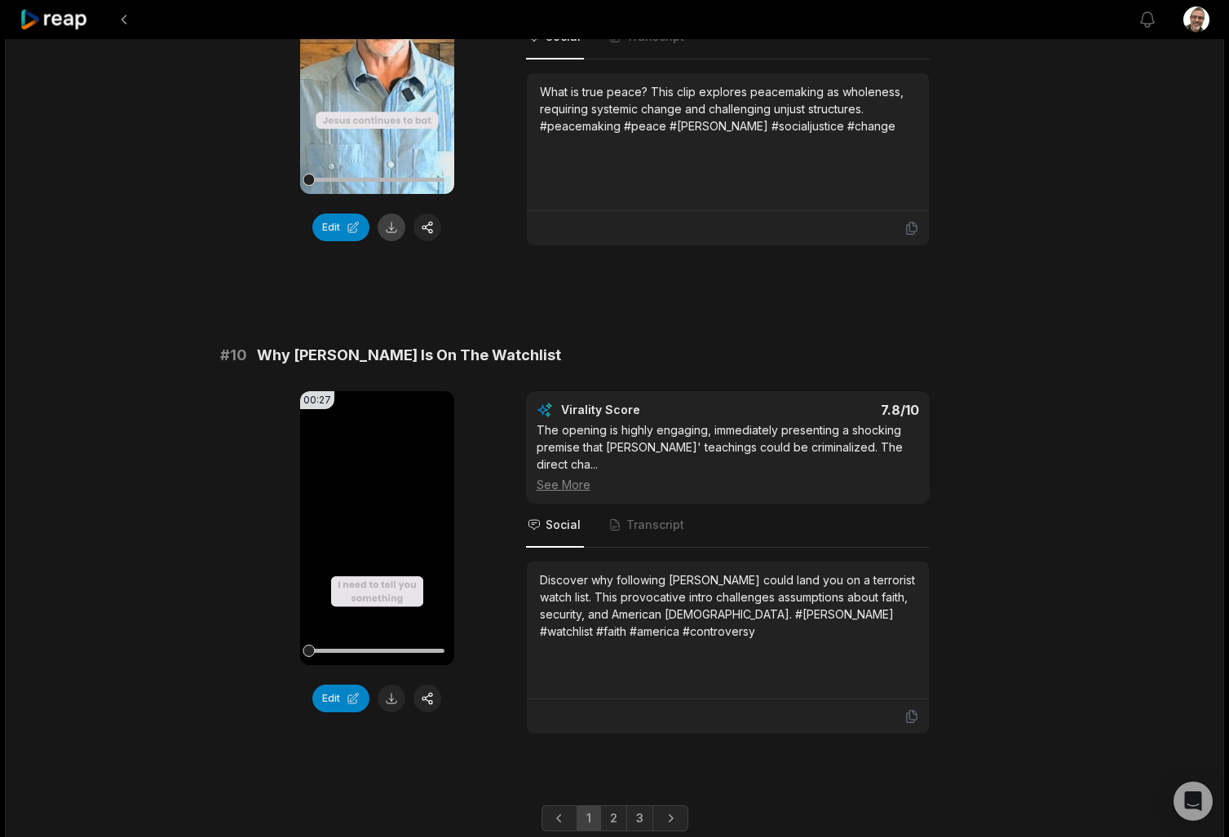
click at [382, 219] on button at bounding box center [391, 228] width 28 height 28
click at [391, 684] on div "00:27 Your browser does not support mp4 format. Edit" at bounding box center [377, 562] width 154 height 343
click at [393, 703] on button at bounding box center [391, 699] width 28 height 28
click at [616, 806] on link "2" at bounding box center [613, 819] width 27 height 26
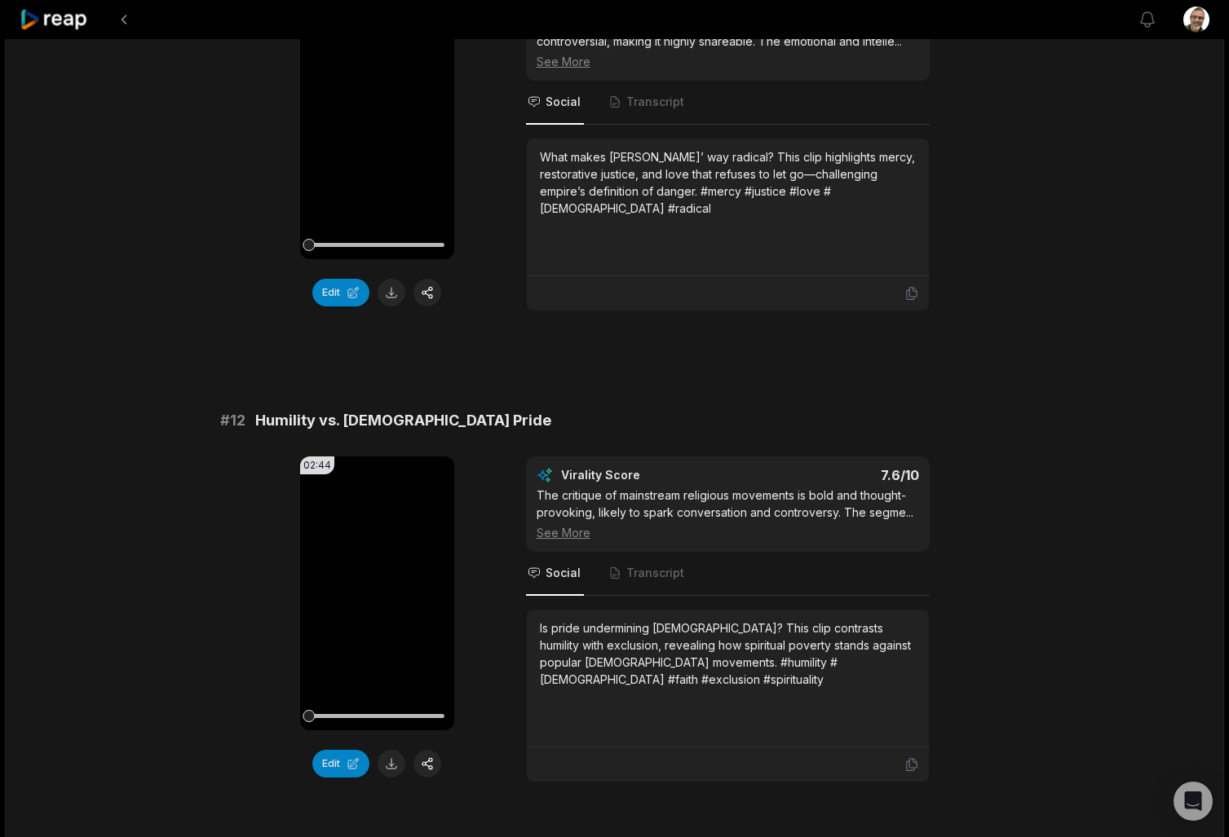
scroll to position [263, 0]
click at [400, 298] on button at bounding box center [391, 293] width 28 height 28
